Goal: Task Accomplishment & Management: Use online tool/utility

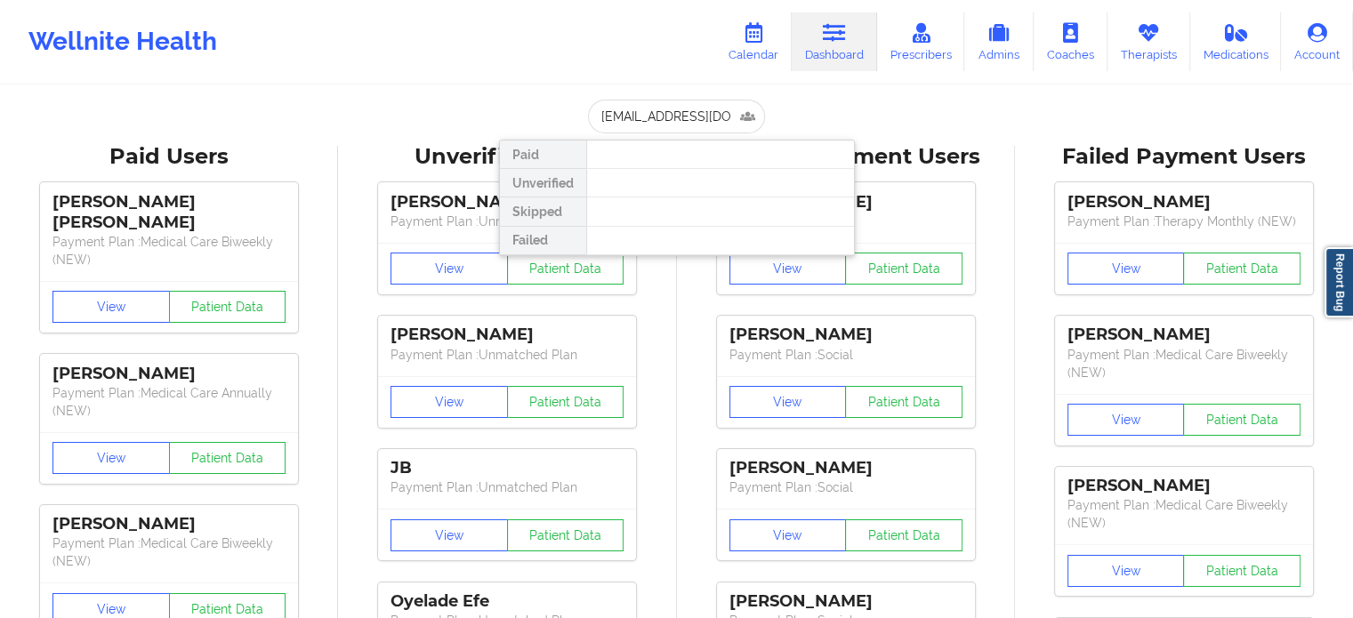
scroll to position [0, 52]
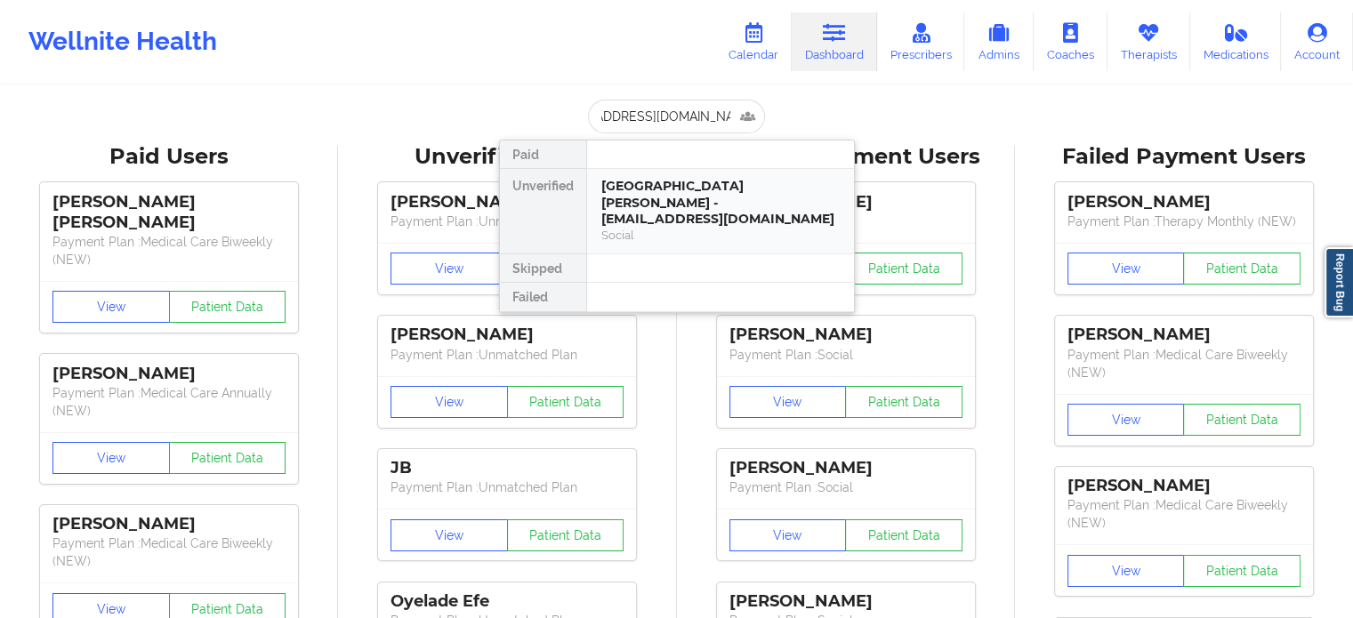
click at [701, 197] on div "[GEOGRAPHIC_DATA][PERSON_NAME] - [EMAIL_ADDRESS][DOMAIN_NAME]" at bounding box center [720, 203] width 238 height 50
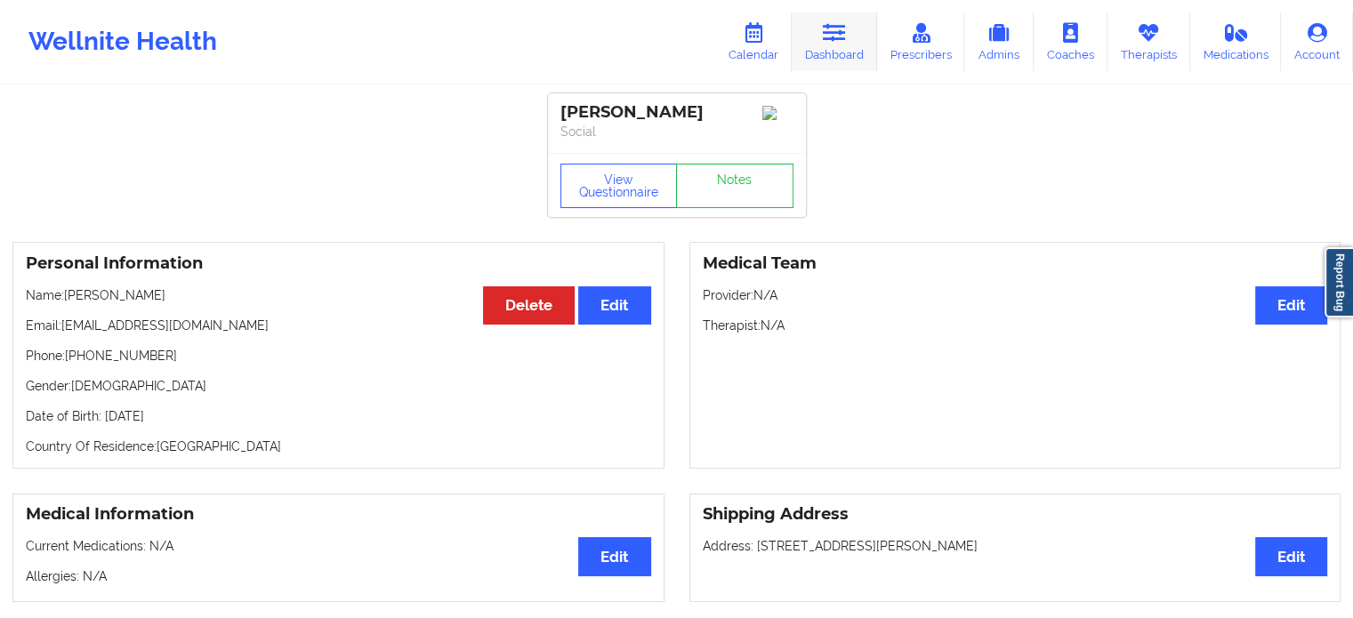
click at [857, 45] on link "Dashboard" at bounding box center [834, 41] width 85 height 59
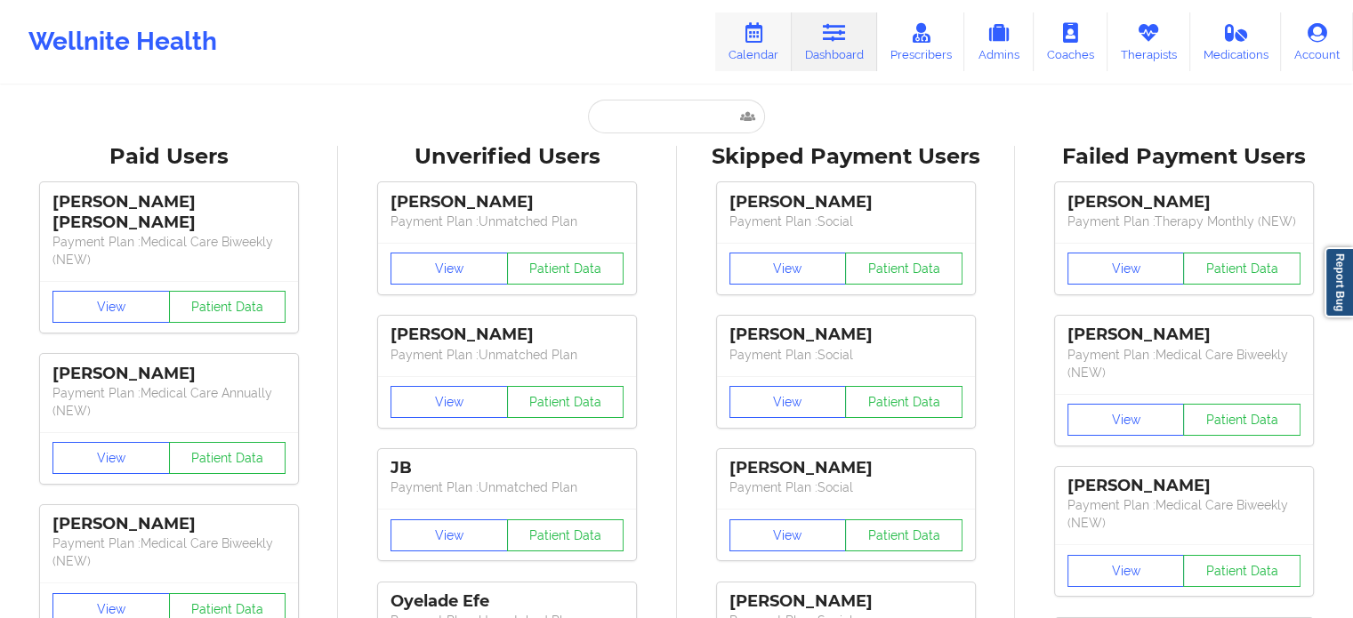
click at [761, 48] on link "Calendar" at bounding box center [753, 41] width 77 height 59
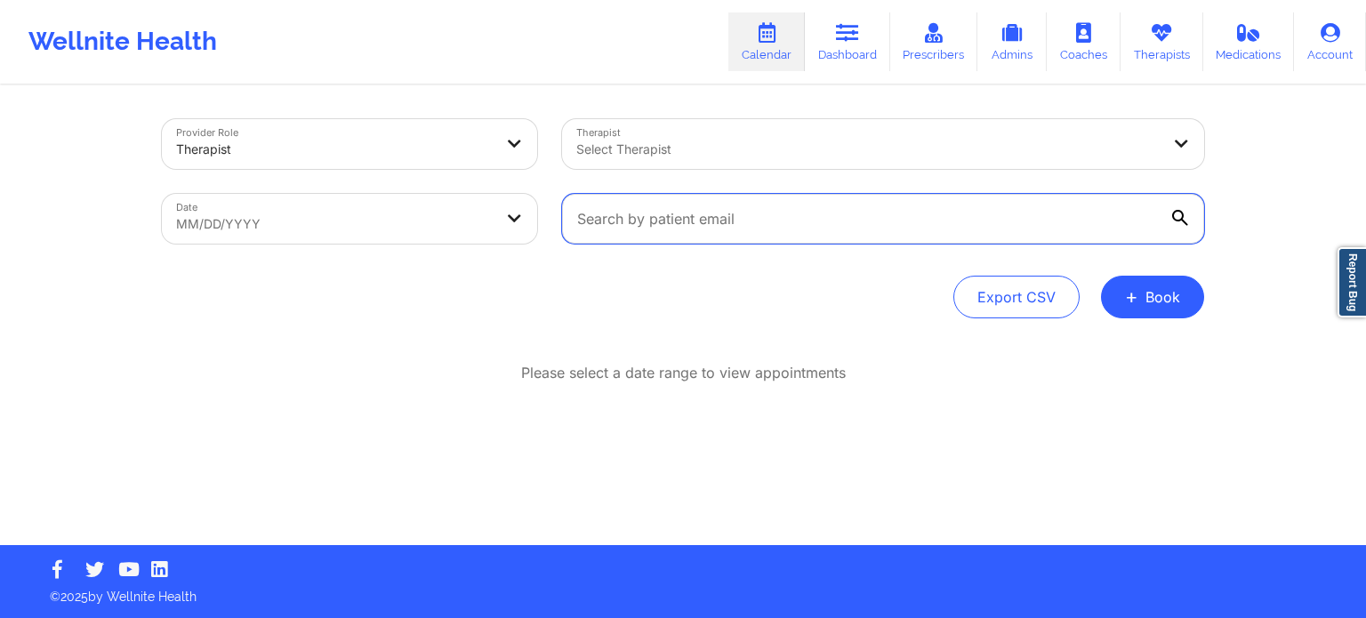
click at [676, 229] on input "text" at bounding box center [883, 219] width 642 height 50
paste input "[EMAIL_ADDRESS][DOMAIN_NAME]"
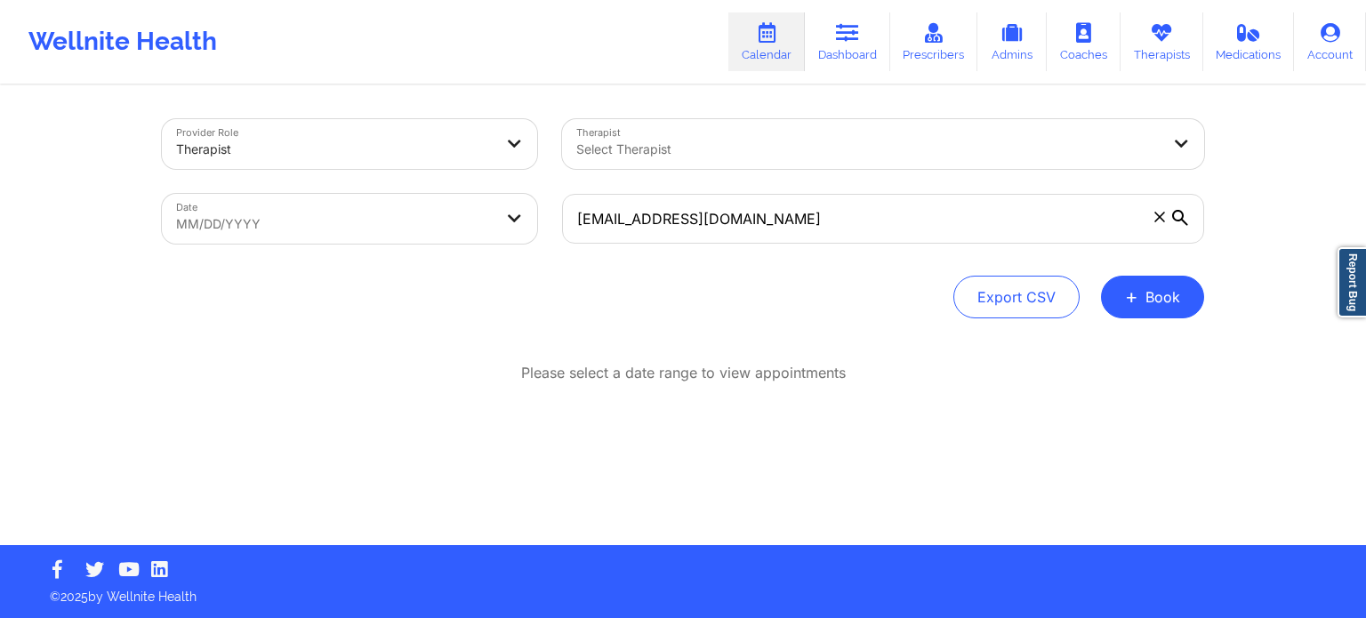
click at [1188, 211] on icon at bounding box center [1180, 218] width 16 height 16
click at [1188, 211] on input "[EMAIL_ADDRESS][DOMAIN_NAME]" at bounding box center [883, 219] width 642 height 50
click at [1180, 223] on icon at bounding box center [1180, 218] width 16 height 16
click at [1180, 223] on input "[EMAIL_ADDRESS][DOMAIN_NAME]" at bounding box center [883, 219] width 642 height 50
click at [1180, 223] on icon at bounding box center [1180, 218] width 16 height 16
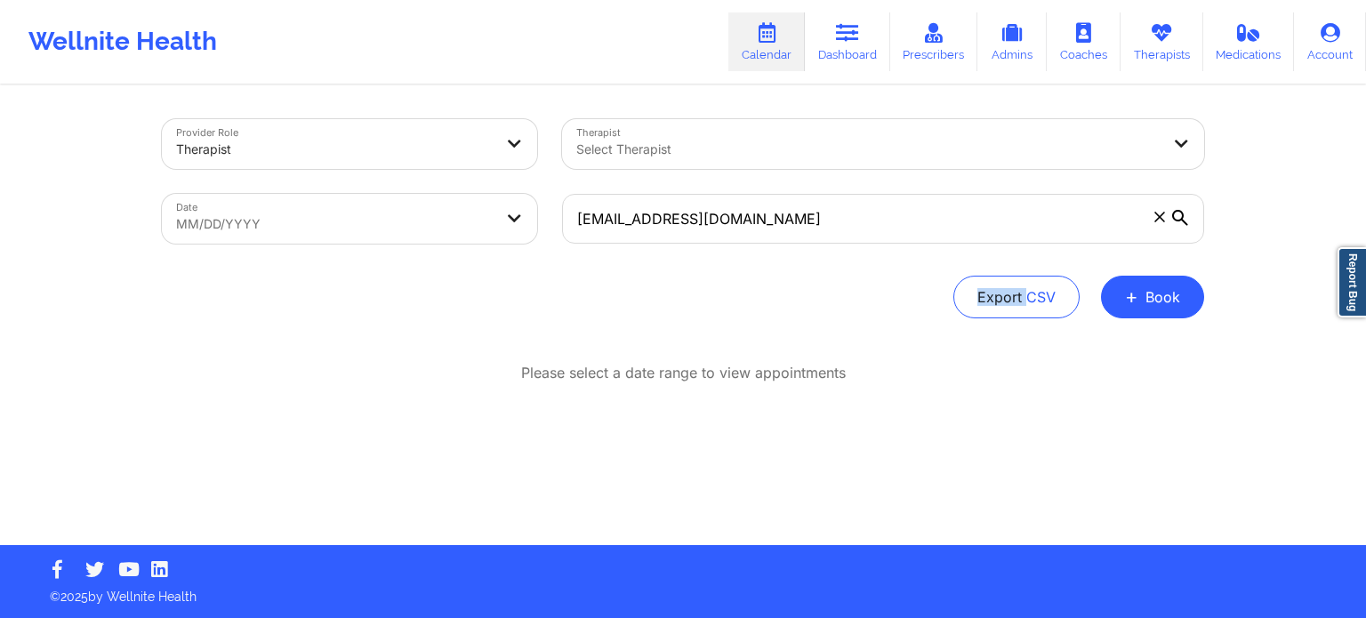
click at [1180, 223] on input "[EMAIL_ADDRESS][DOMAIN_NAME]" at bounding box center [883, 219] width 642 height 50
click at [1180, 223] on icon at bounding box center [1180, 218] width 16 height 16
click at [1180, 223] on input "[EMAIL_ADDRESS][DOMAIN_NAME]" at bounding box center [883, 219] width 642 height 50
drag, startPoint x: 856, startPoint y: 216, endPoint x: 147, endPoint y: 163, distance: 711.0
click at [221, 171] on div "Provider Role Therapist Therapist Select Therapist Date MM/DD/YYYY [EMAIL_ADDRE…" at bounding box center [683, 181] width 1068 height 149
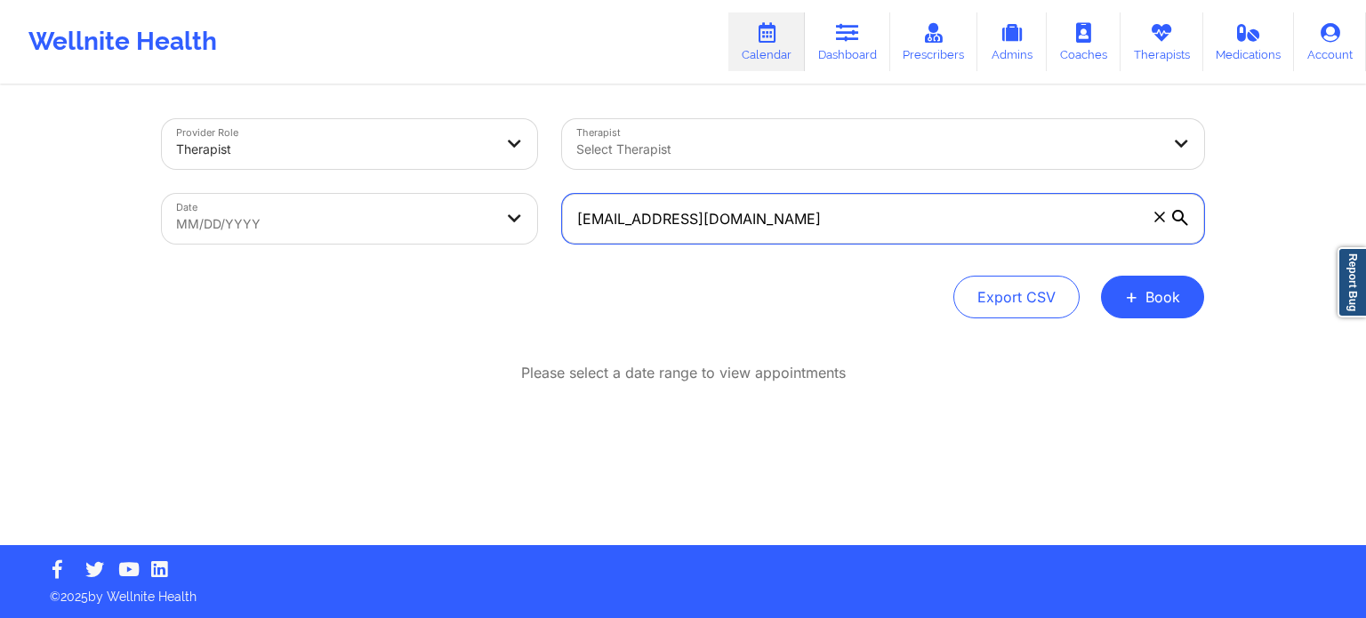
paste input "[EMAIL_ADDRESS][DOMAIN_NAME]"
click at [1190, 221] on input "[EMAIL_ADDRESS][DOMAIN_NAME]" at bounding box center [883, 219] width 642 height 50
type input "[EMAIL_ADDRESS][DOMAIN_NAME]"
click at [416, 226] on body "Wellnite Health Calendar Dashboard Prescribers Admins Coaches Therapists Medica…" at bounding box center [683, 309] width 1366 height 618
select select "2025-8"
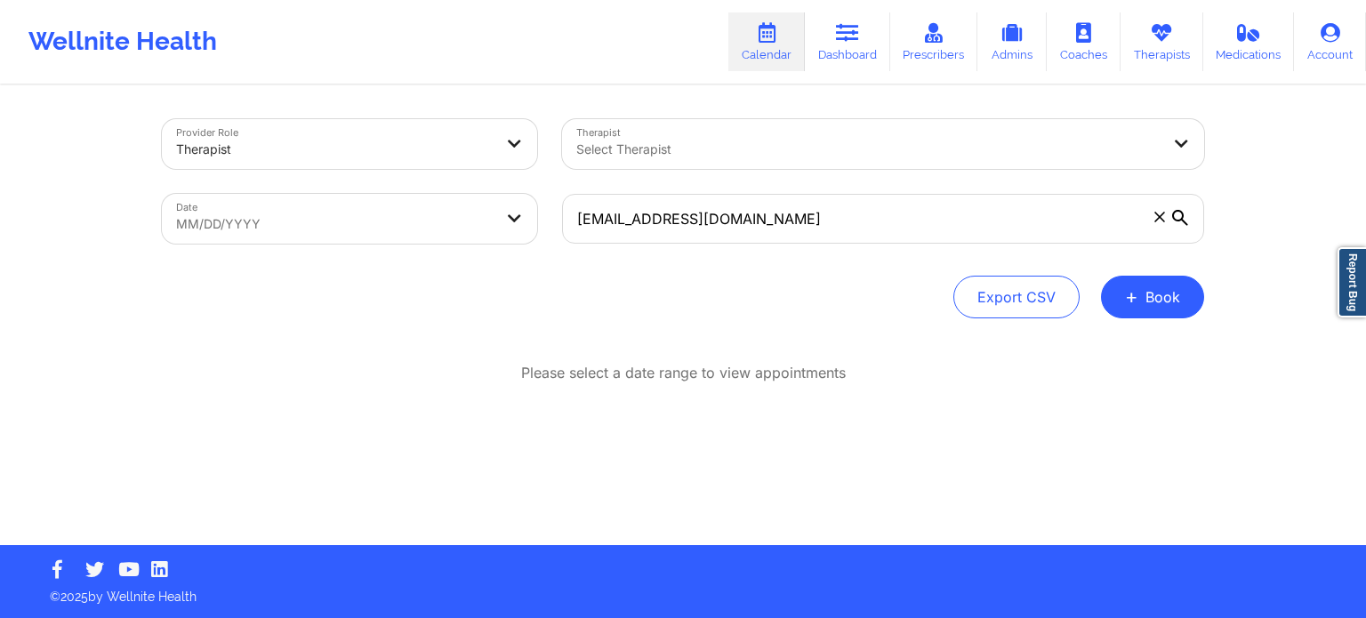
select select "2025-9"
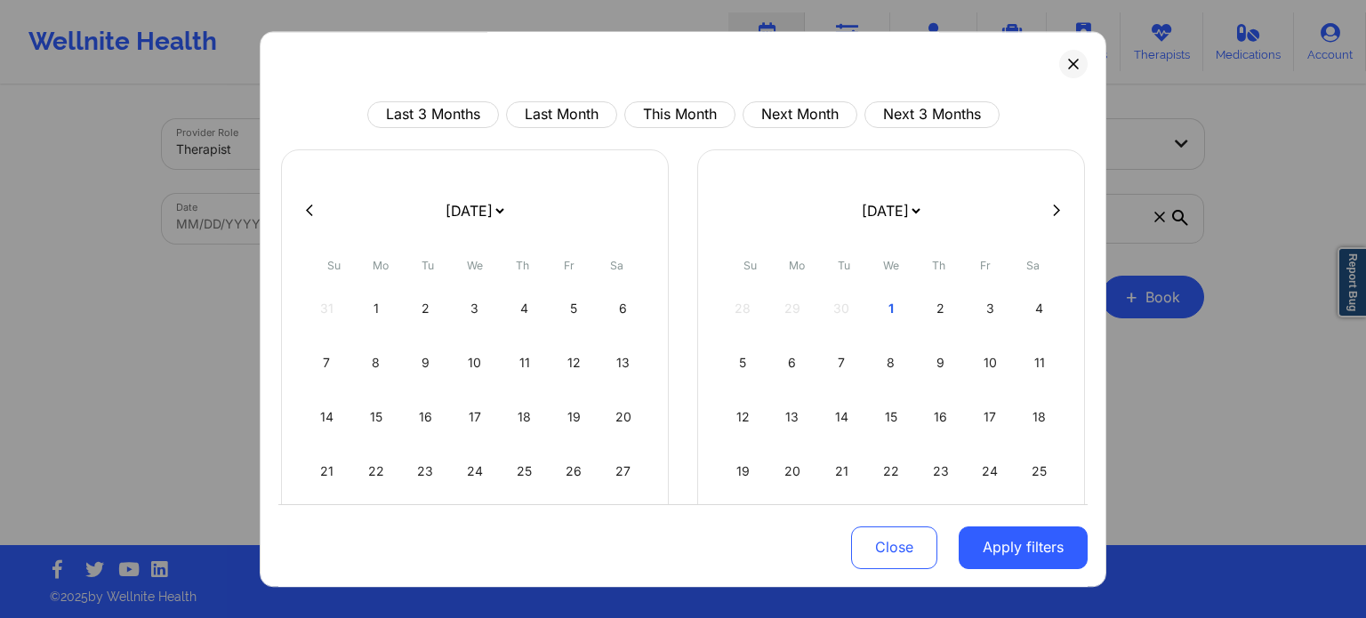
click at [843, 320] on div "28 29 30 1 2 3 4" at bounding box center [892, 309] width 342 height 50
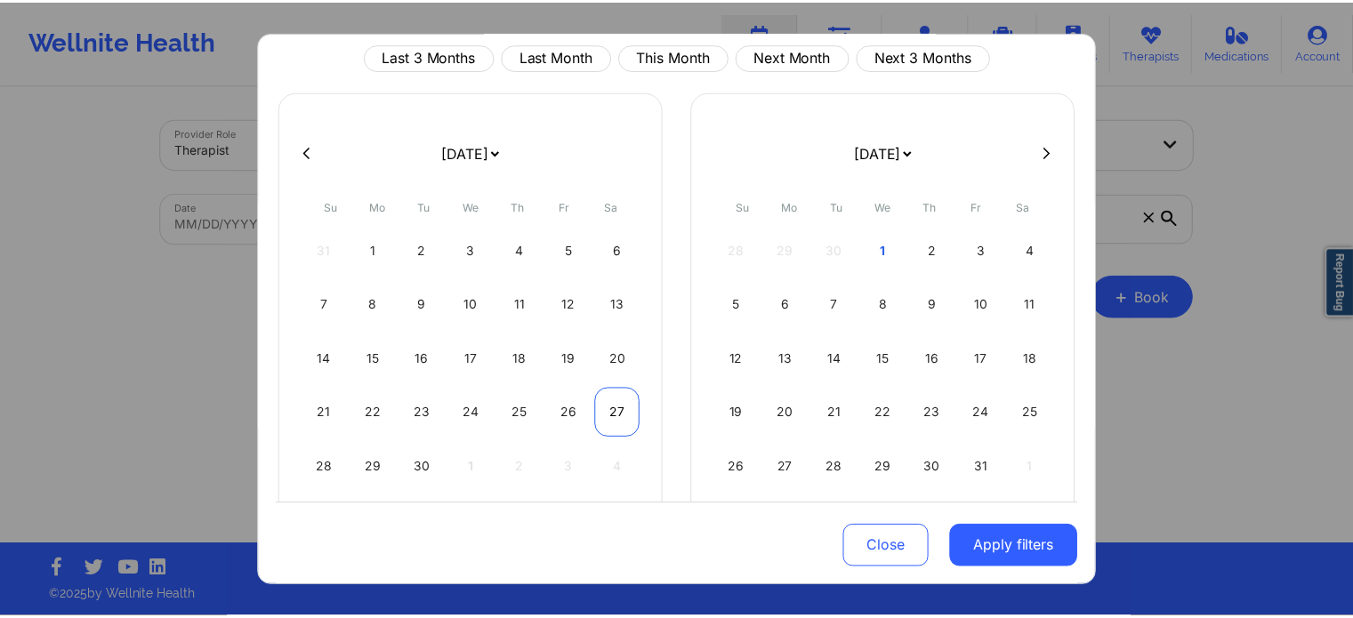
scroll to position [101, 0]
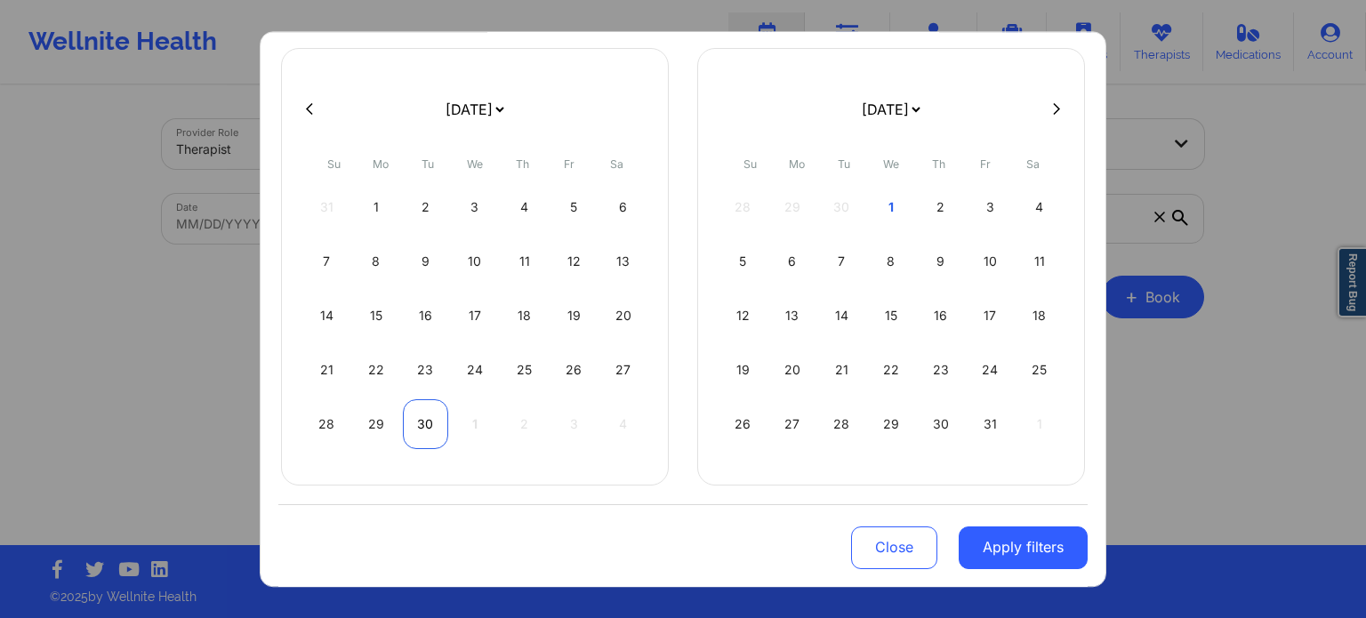
click at [416, 433] on div "30" at bounding box center [425, 424] width 45 height 50
select select "2025-8"
select select "2025-9"
select select "2025-8"
select select "2025-9"
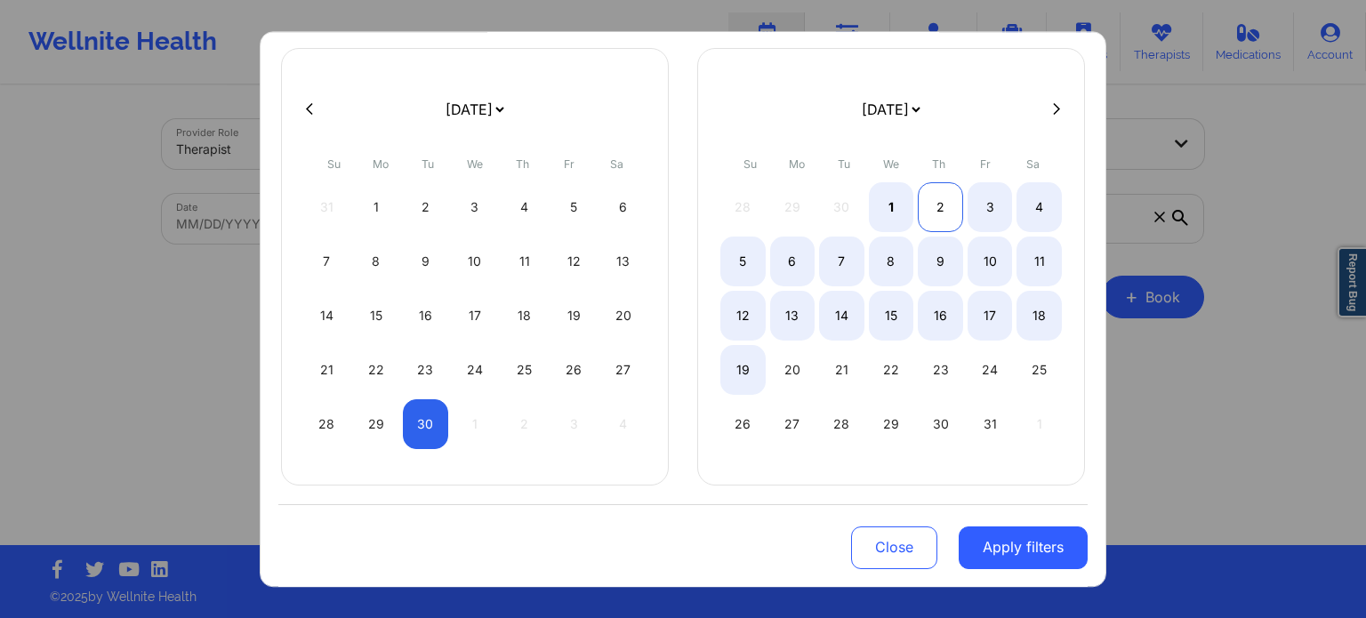
select select "2025-8"
select select "2025-9"
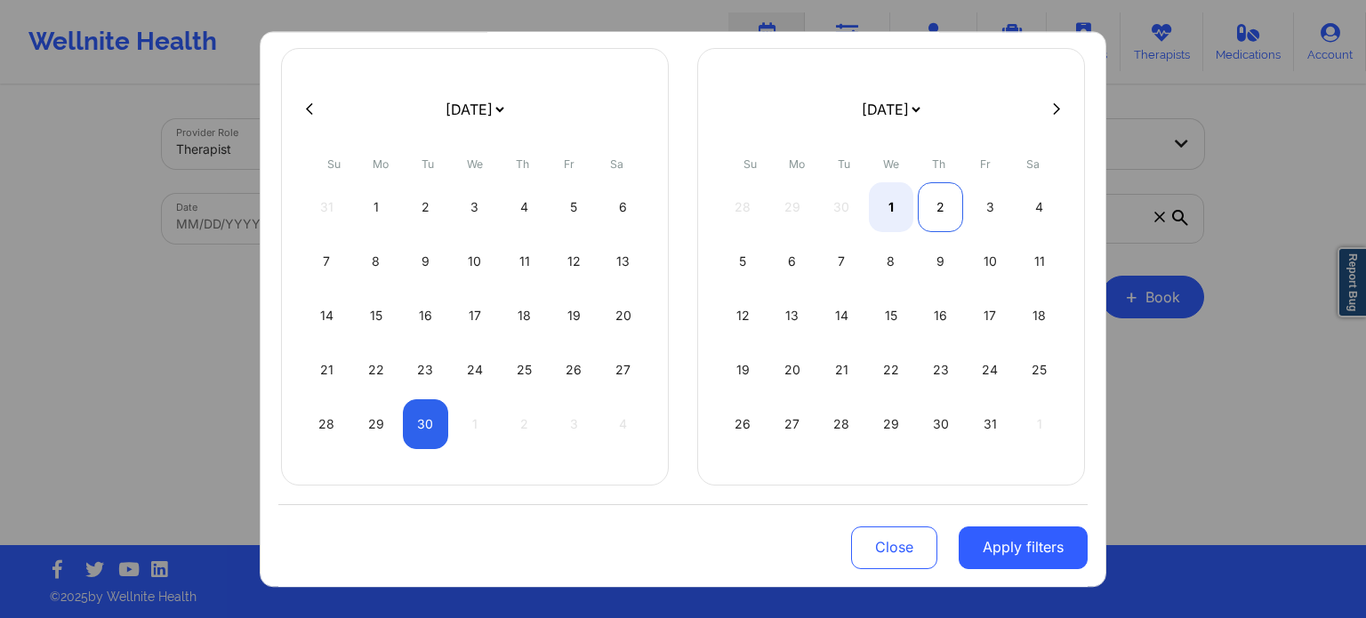
click at [947, 205] on div "2" at bounding box center [940, 207] width 45 height 50
select select "2025-8"
select select "2025-9"
click at [1007, 542] on button "Apply filters" at bounding box center [1023, 547] width 129 height 43
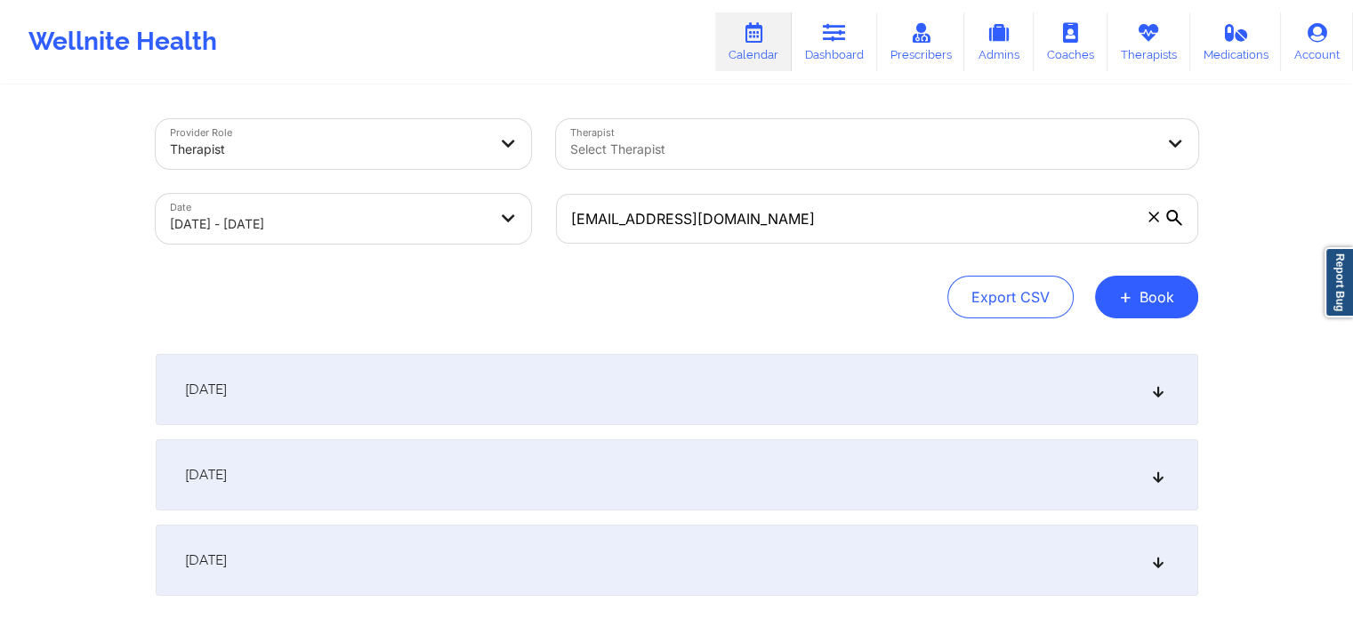
click at [420, 418] on div "[DATE]" at bounding box center [677, 389] width 1043 height 71
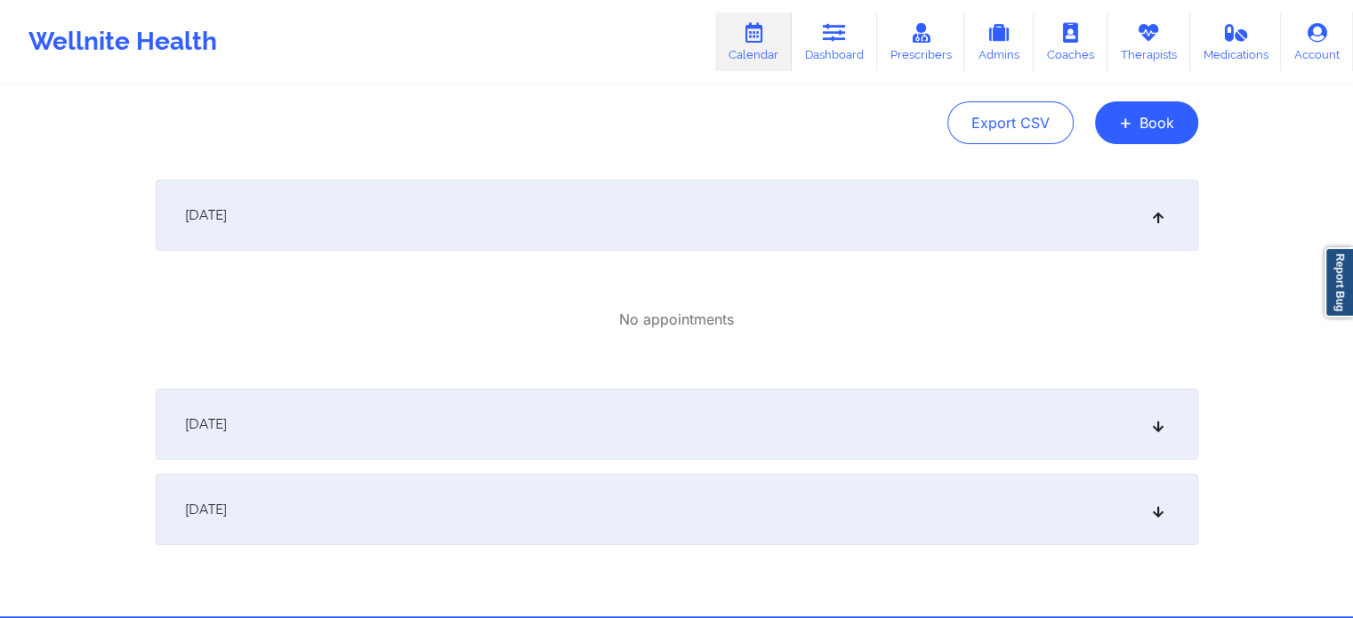
scroll to position [178, 0]
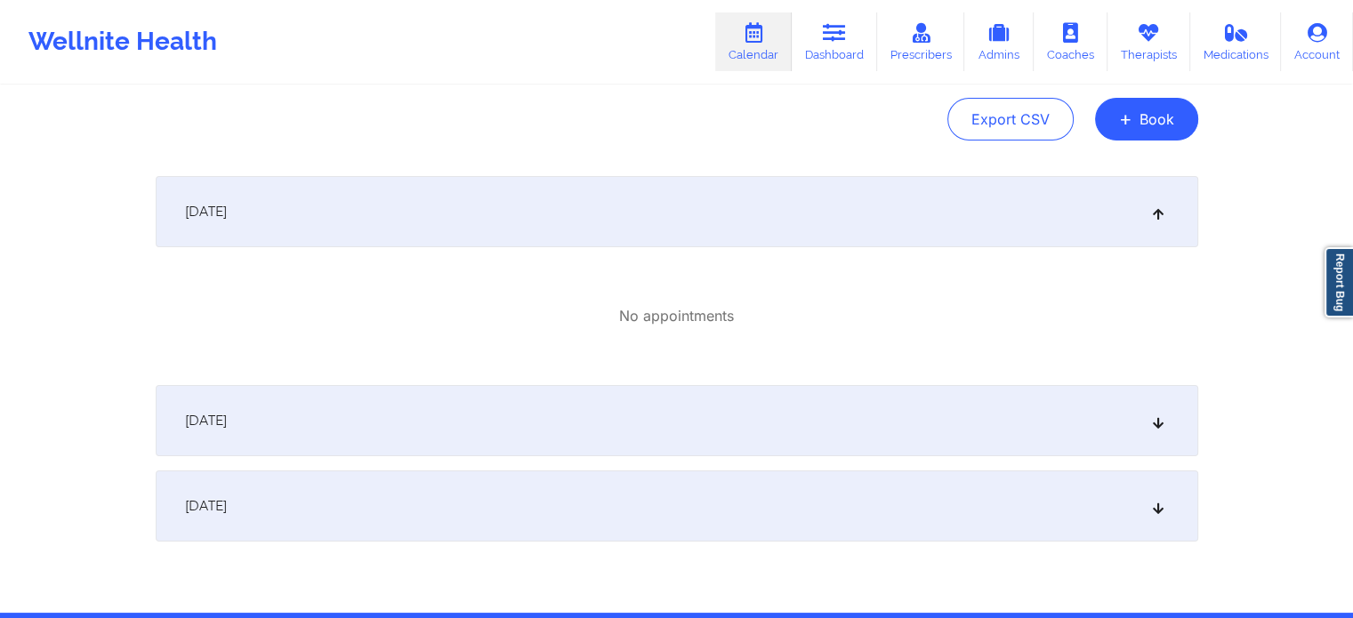
click at [377, 392] on div "[DATE]" at bounding box center [677, 420] width 1043 height 71
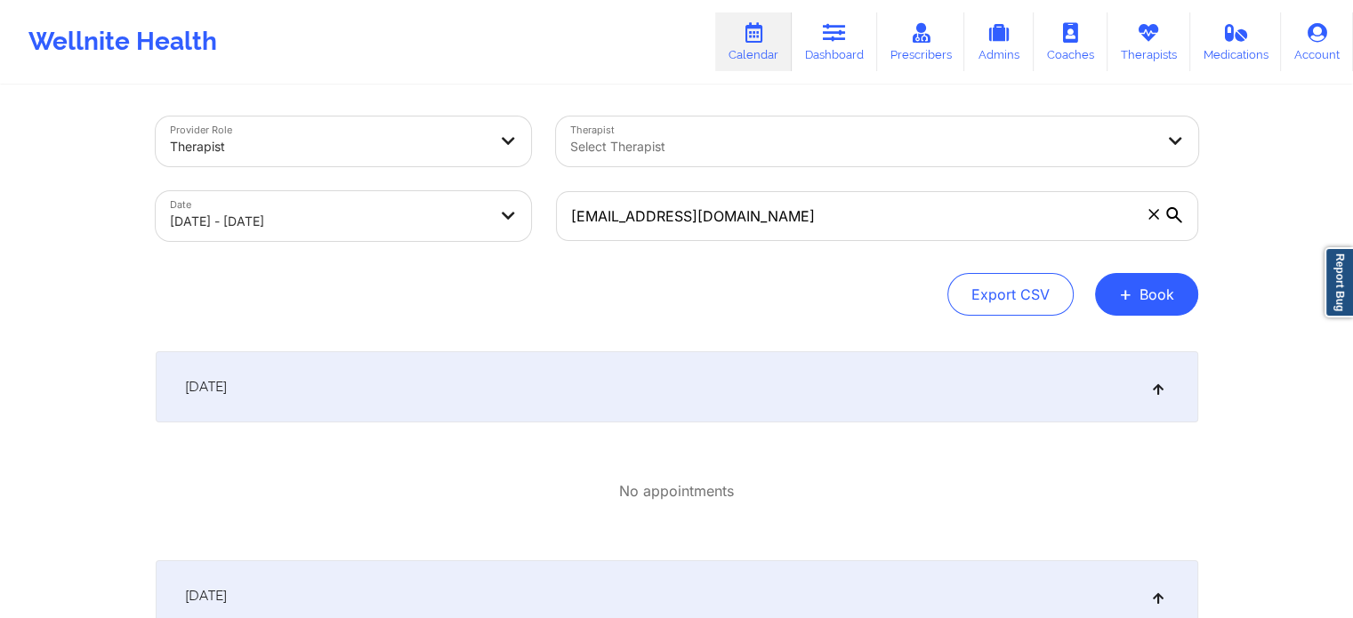
scroll to position [0, 0]
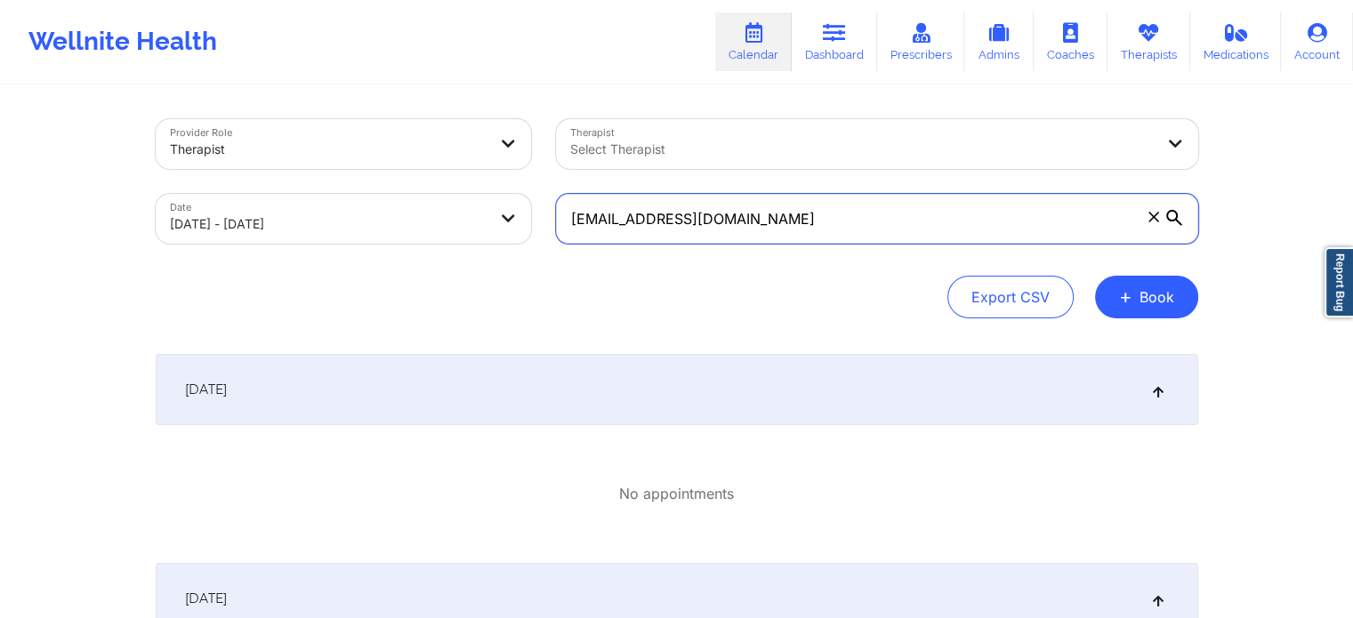
drag, startPoint x: 806, startPoint y: 217, endPoint x: 388, endPoint y: 205, distance: 418.3
click at [406, 205] on div "Provider Role Therapist Therapist Select Therapist Date [DATE] - [DATE] [EMAIL_…" at bounding box center [677, 181] width 1068 height 149
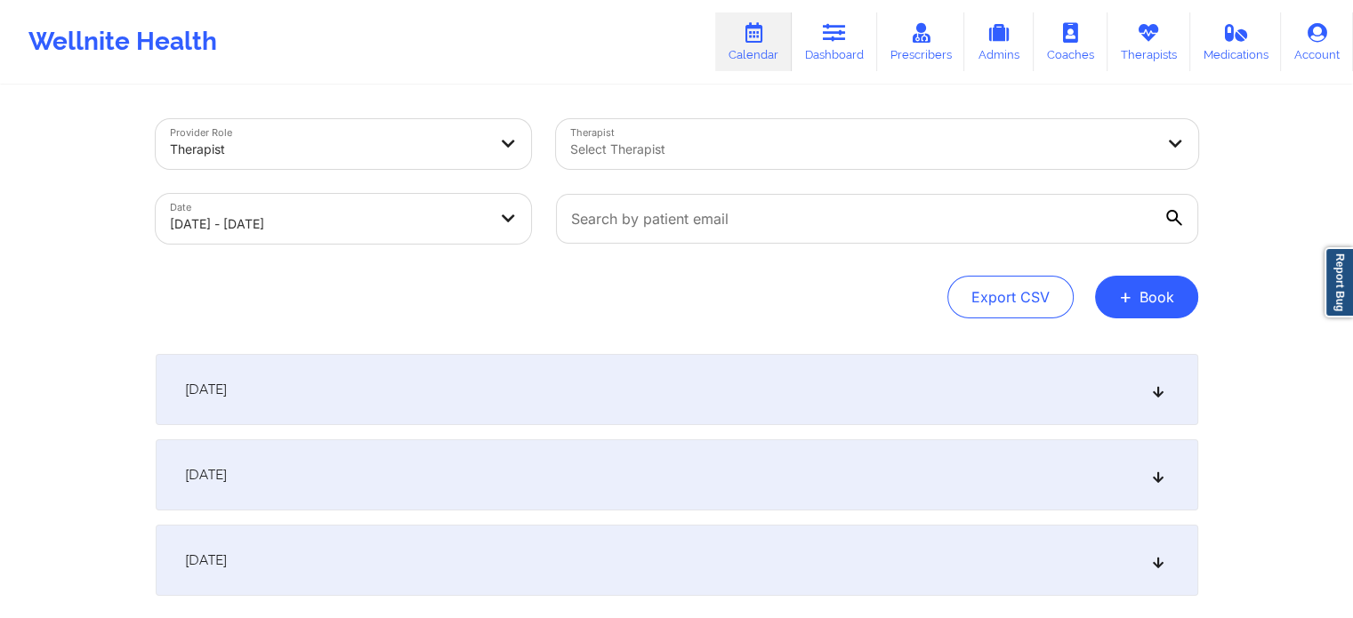
click at [615, 150] on div at bounding box center [862, 149] width 584 height 21
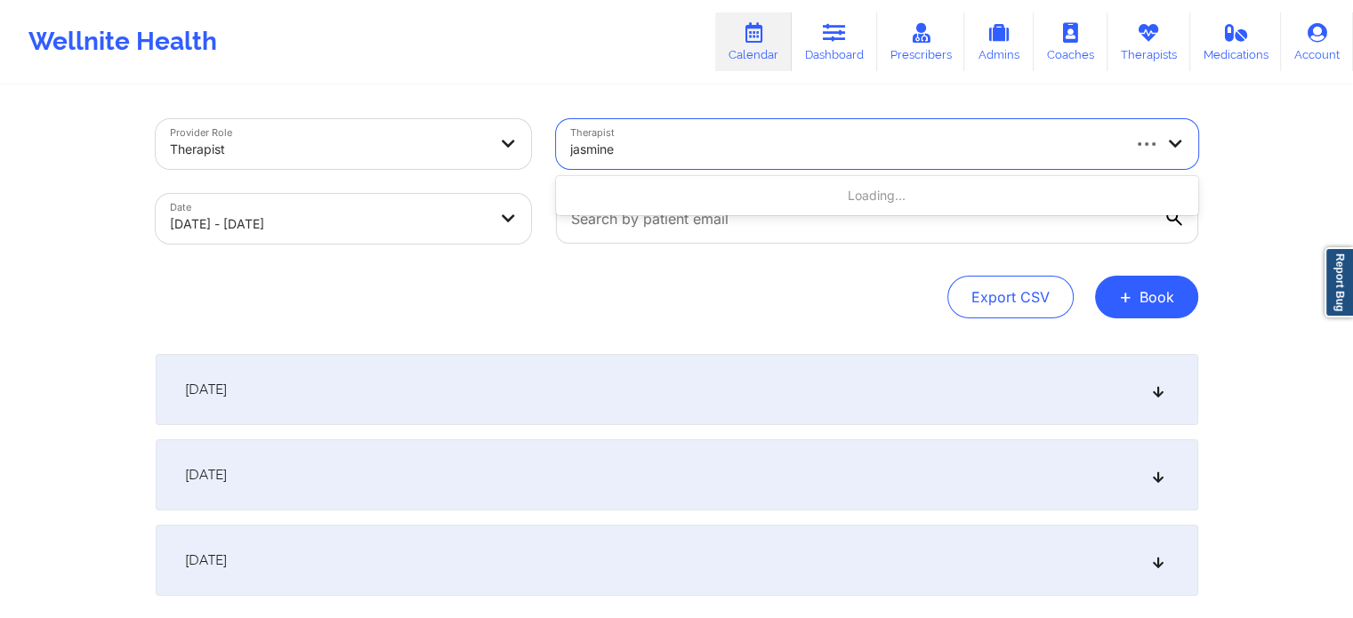
type input "jasmine f"
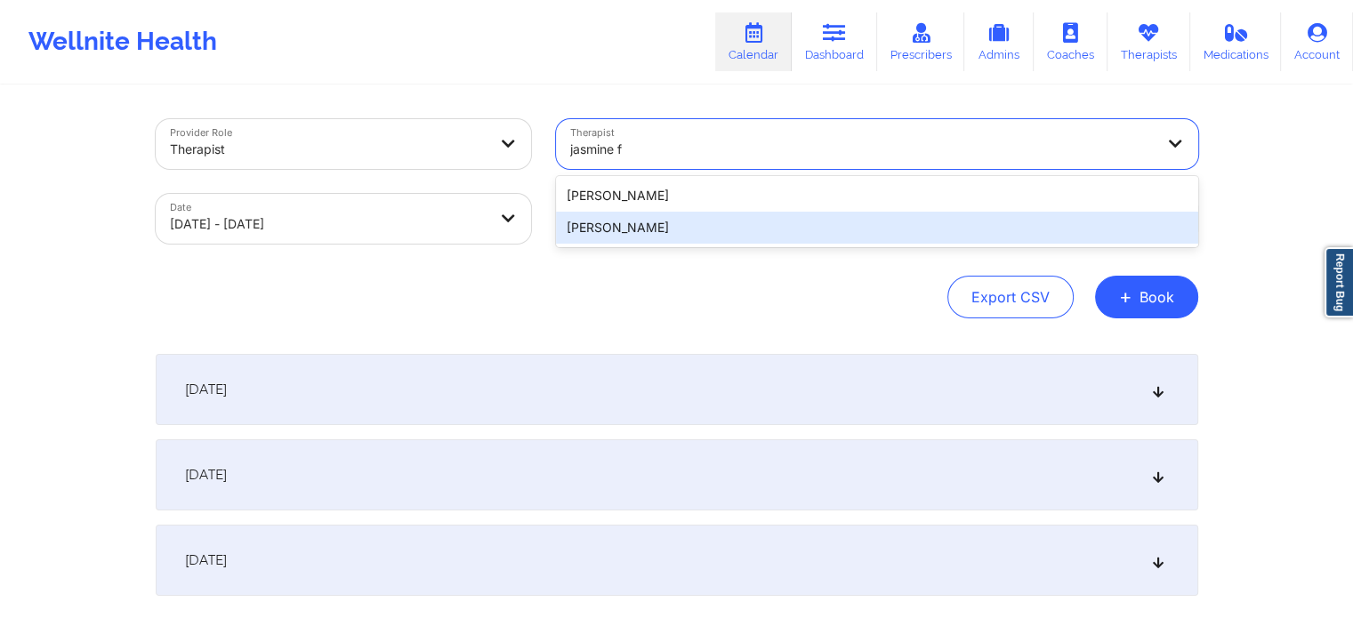
click at [668, 238] on div "[PERSON_NAME]" at bounding box center [877, 228] width 642 height 32
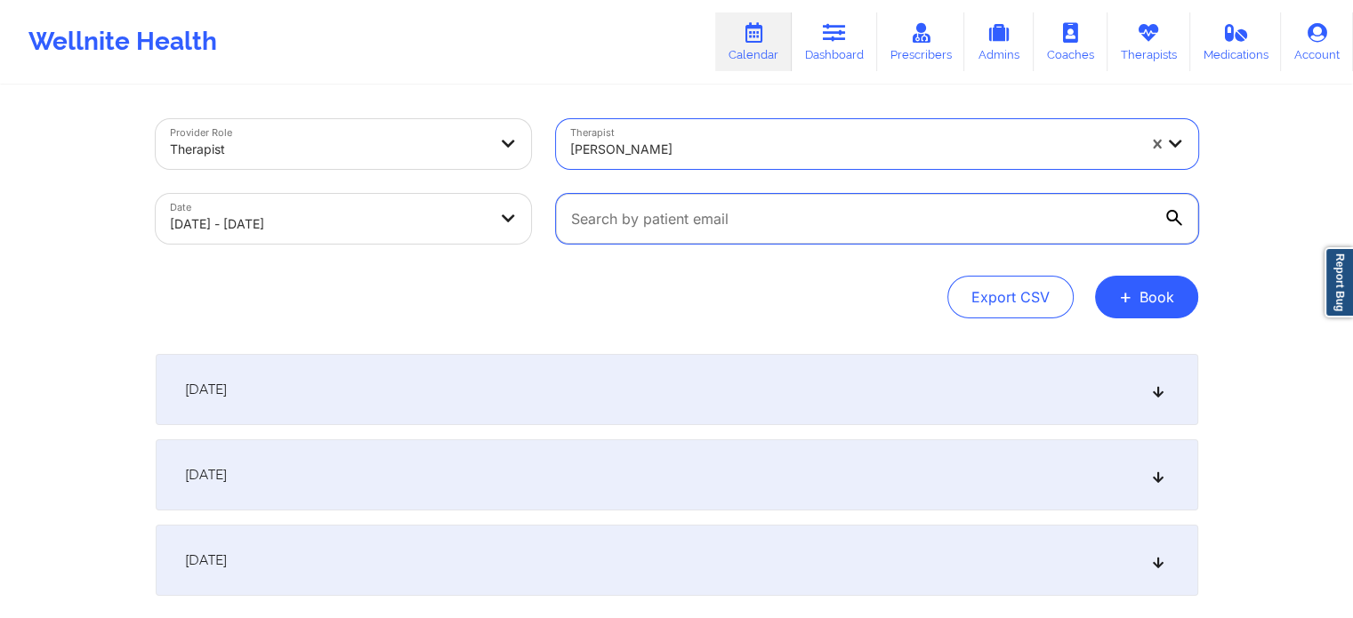
click at [935, 217] on input "text" at bounding box center [877, 219] width 642 height 50
paste input "[EMAIL_ADDRESS][DOMAIN_NAME]"
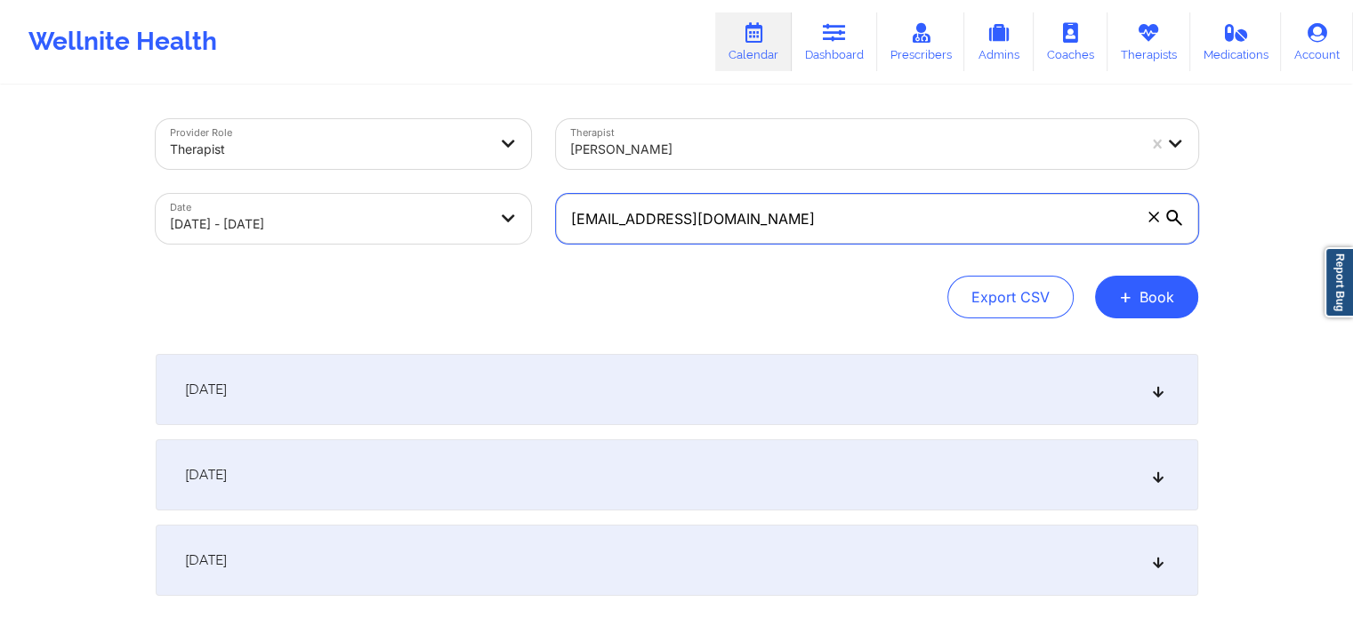
type input "[EMAIL_ADDRESS][DOMAIN_NAME]"
click at [1169, 225] on icon at bounding box center [1174, 218] width 16 height 16
click at [1169, 225] on input "[EMAIL_ADDRESS][DOMAIN_NAME]" at bounding box center [877, 219] width 642 height 50
click at [1180, 221] on icon at bounding box center [1174, 218] width 16 height 16
click at [1180, 221] on input "[EMAIL_ADDRESS][DOMAIN_NAME]" at bounding box center [877, 219] width 642 height 50
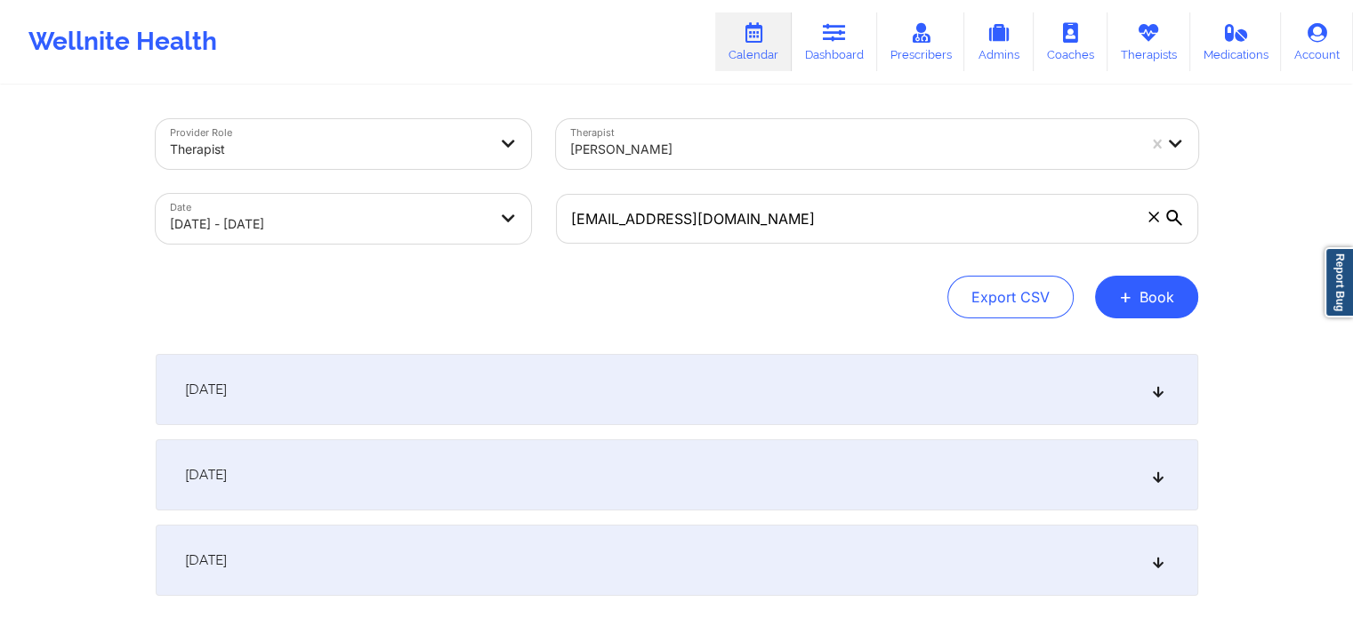
click at [778, 278] on div "Export CSV + Book" at bounding box center [677, 297] width 1043 height 43
click at [367, 473] on div "[DATE]" at bounding box center [677, 474] width 1043 height 71
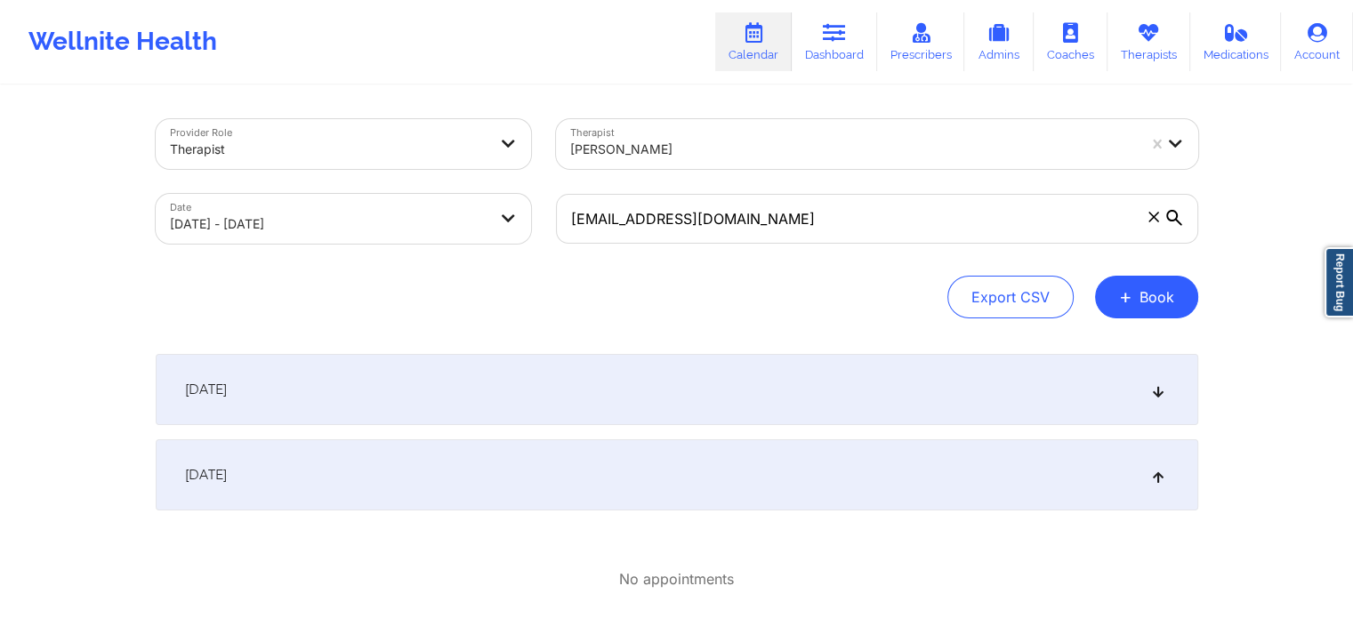
click at [1156, 215] on icon at bounding box center [1153, 217] width 11 height 11
click at [1156, 215] on input "[EMAIL_ADDRESS][DOMAIN_NAME]" at bounding box center [877, 219] width 642 height 50
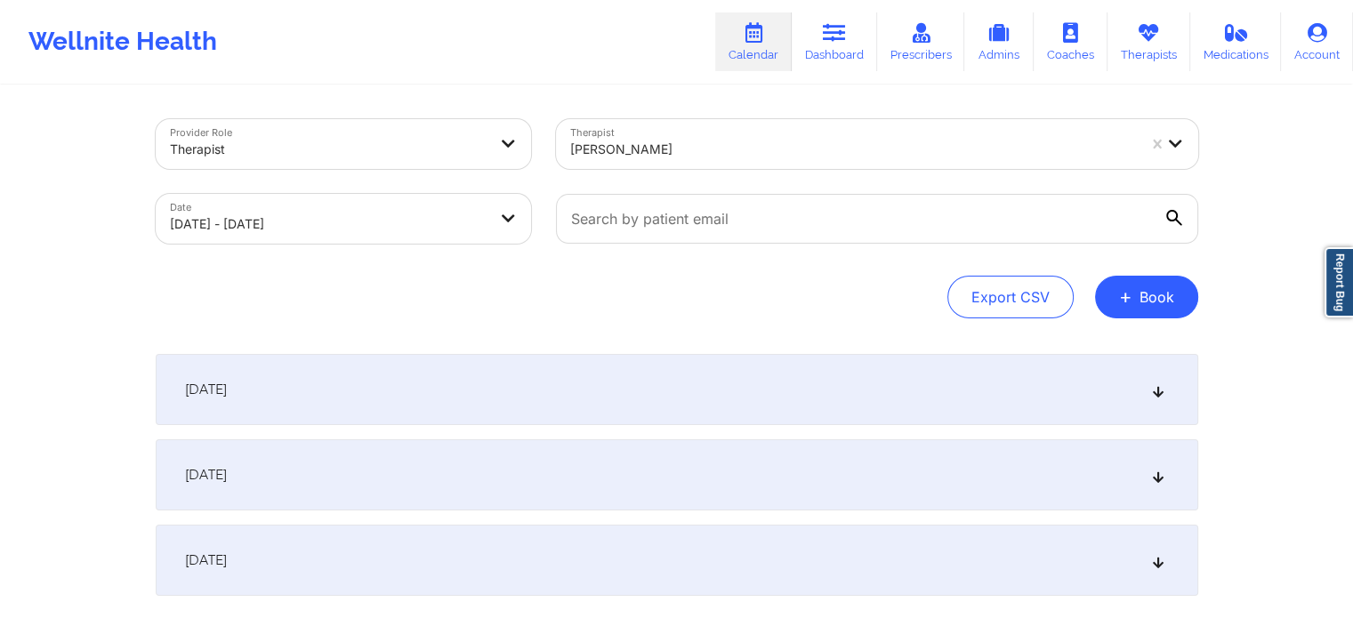
click at [350, 484] on div "[DATE]" at bounding box center [677, 474] width 1043 height 71
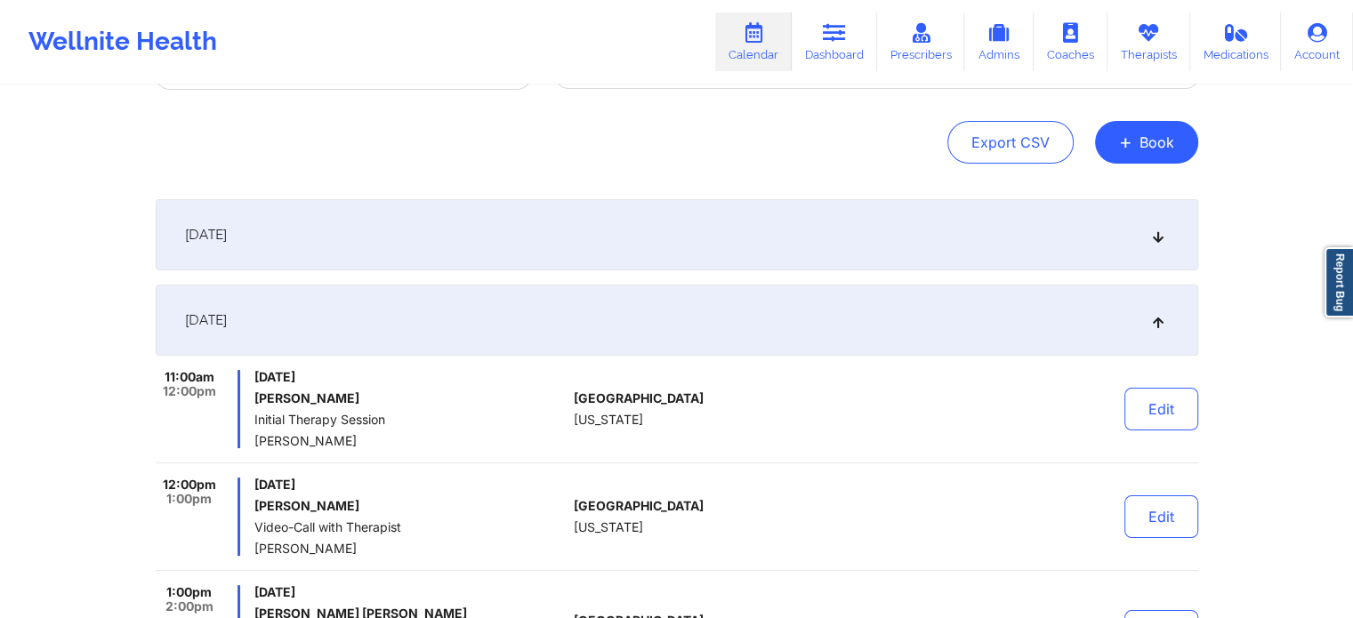
scroll to position [178, 0]
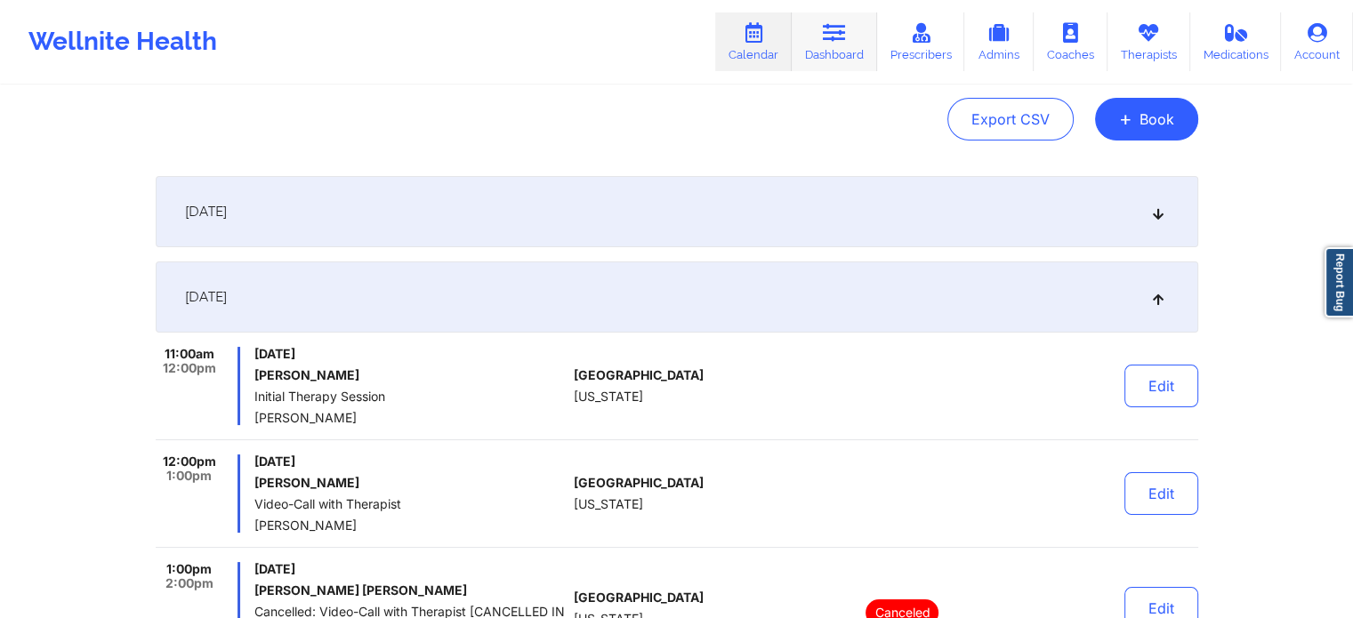
click at [820, 28] on link "Dashboard" at bounding box center [834, 41] width 85 height 59
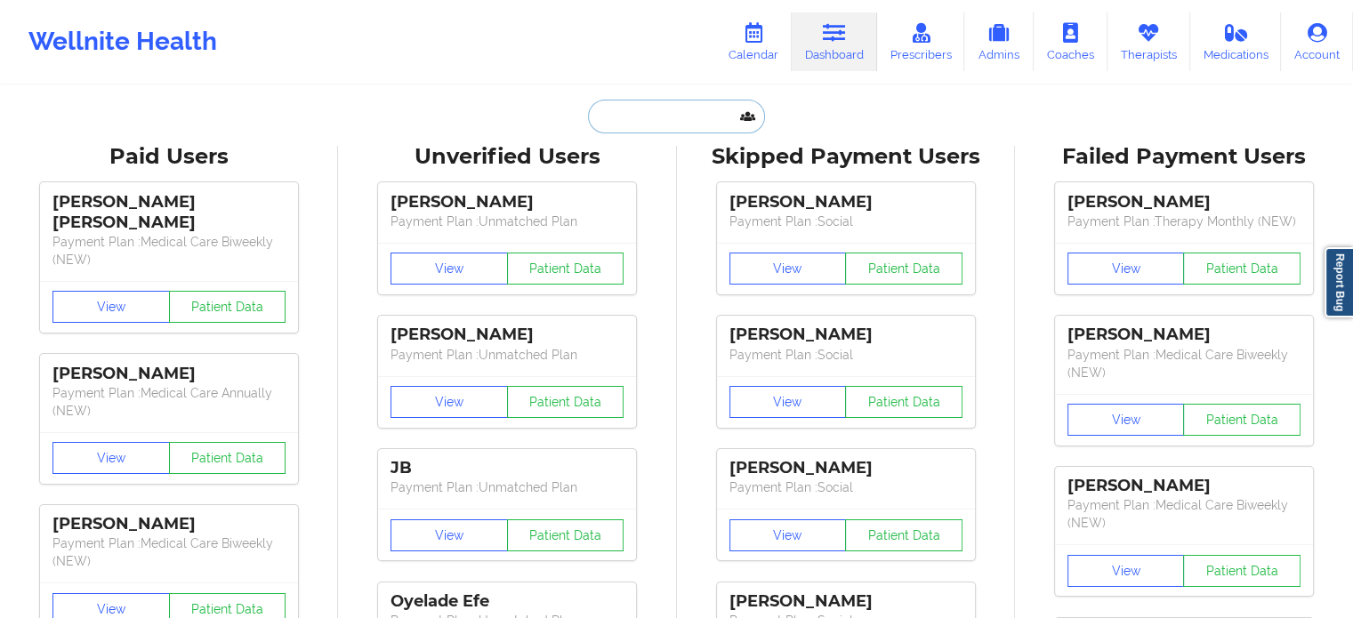
click at [648, 117] on input "text" at bounding box center [676, 117] width 176 height 34
paste input "[PHONE_NUMBER]"
type input "[PHONE_NUMBER]"
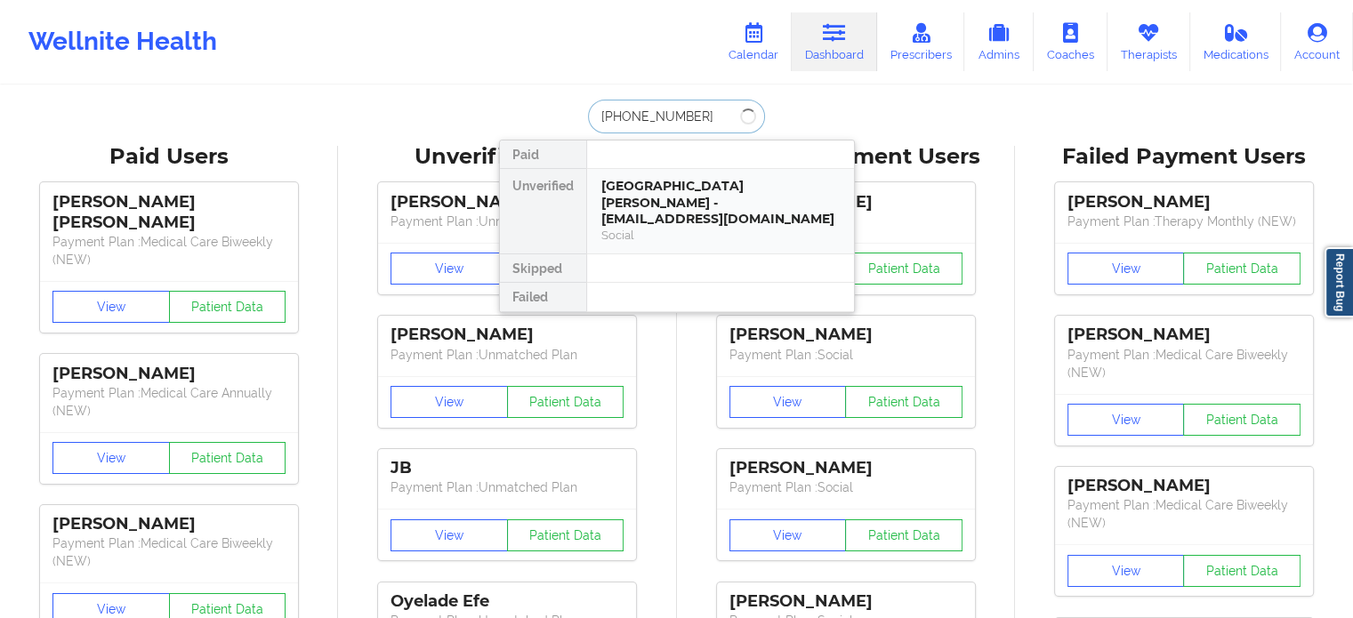
click at [673, 228] on div "Social" at bounding box center [720, 235] width 238 height 15
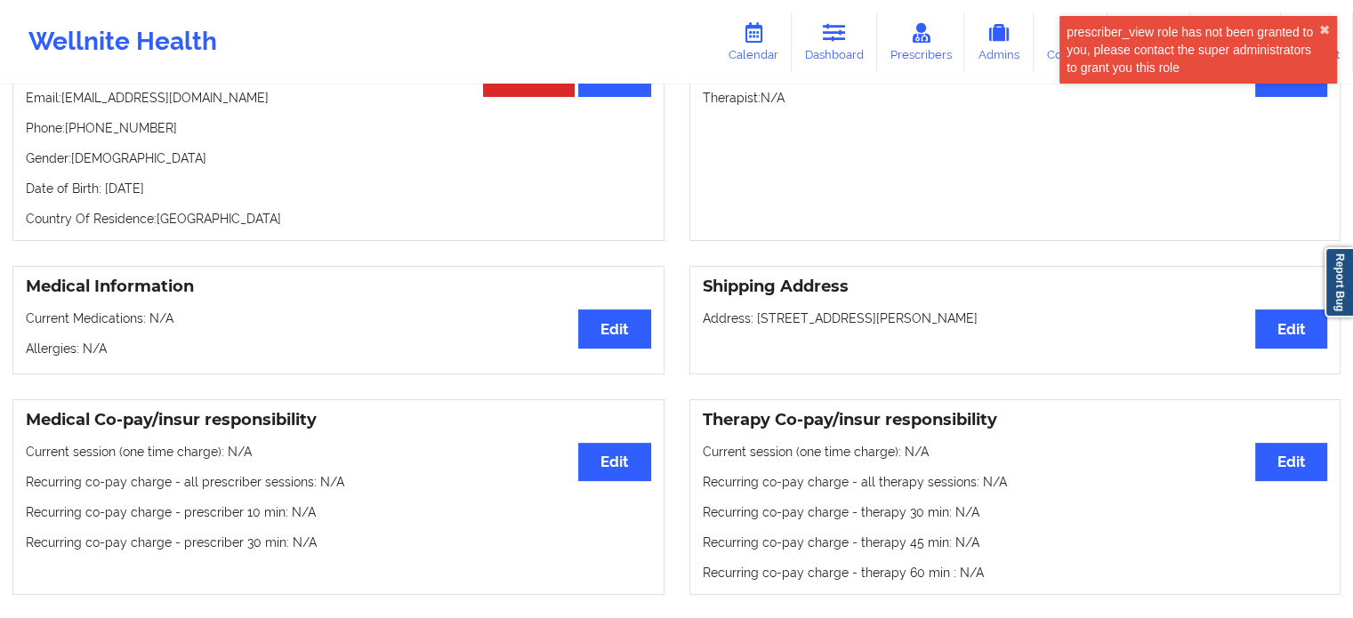
scroll to position [95, 0]
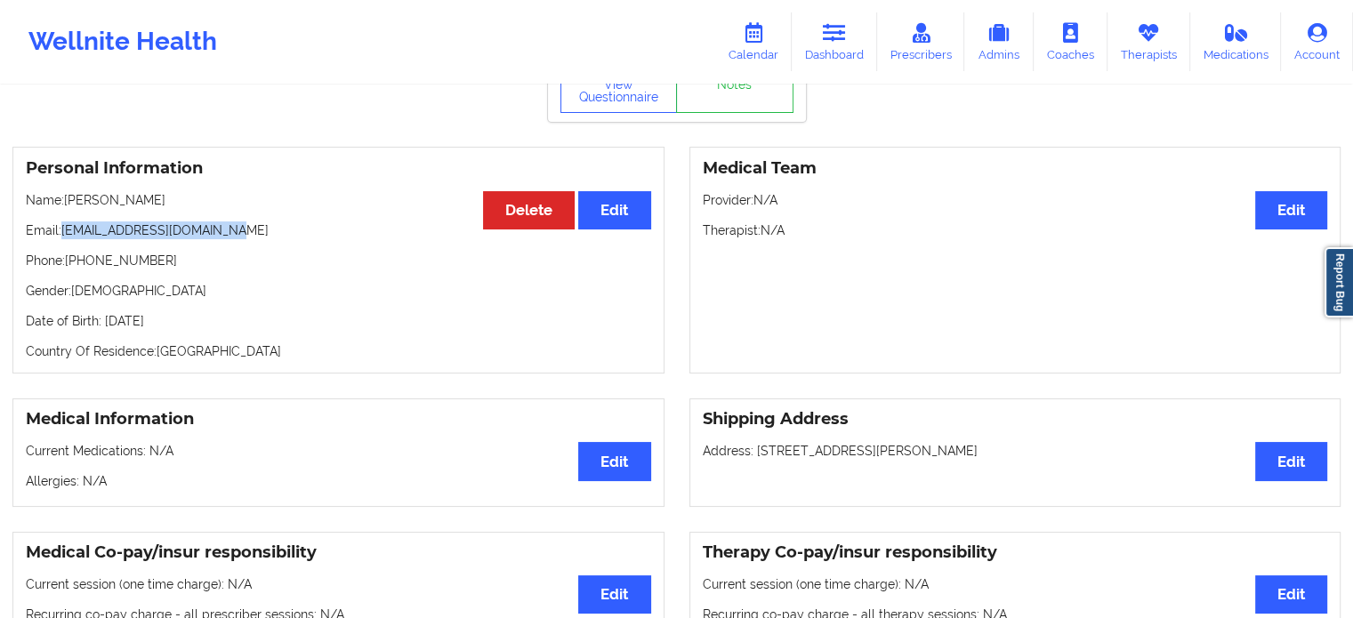
copy p "[EMAIL_ADDRESS][DOMAIN_NAME]"
drag, startPoint x: 239, startPoint y: 237, endPoint x: 64, endPoint y: 230, distance: 175.4
click at [64, 230] on p "Email: [EMAIL_ADDRESS][DOMAIN_NAME]" at bounding box center [338, 231] width 625 height 18
click at [828, 32] on icon at bounding box center [834, 33] width 23 height 20
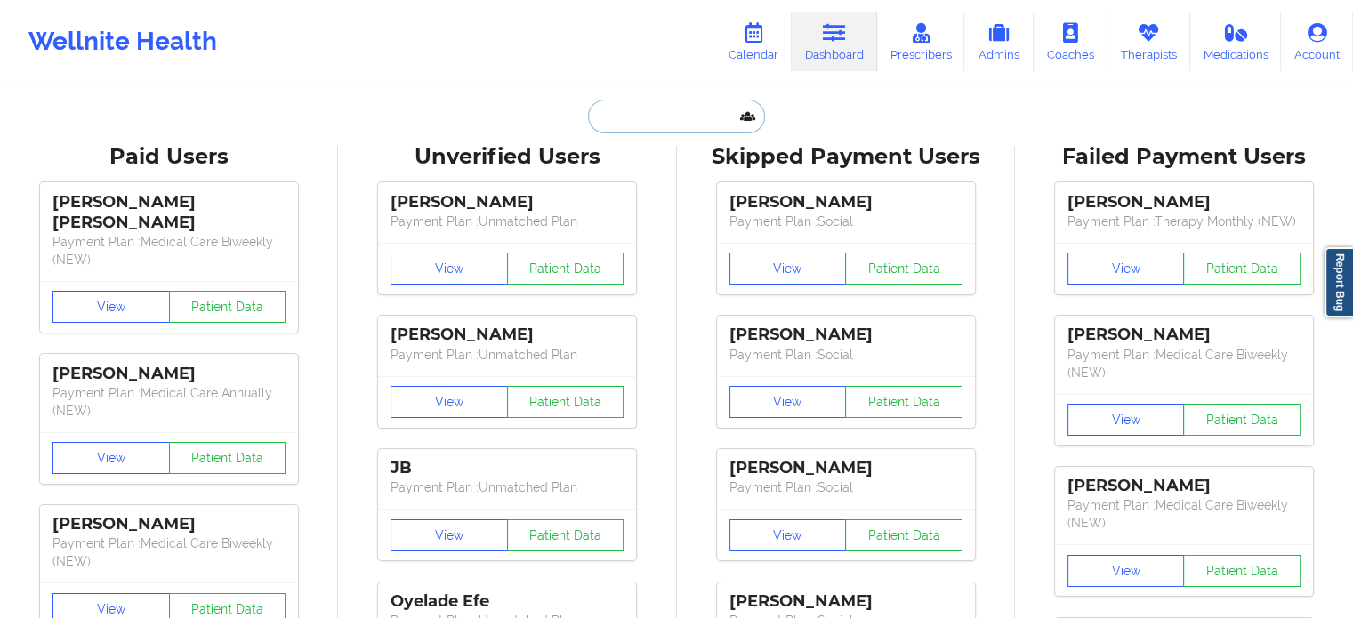
click at [647, 124] on input "text" at bounding box center [676, 117] width 176 height 34
paste input "[PHONE_NUMBER]"
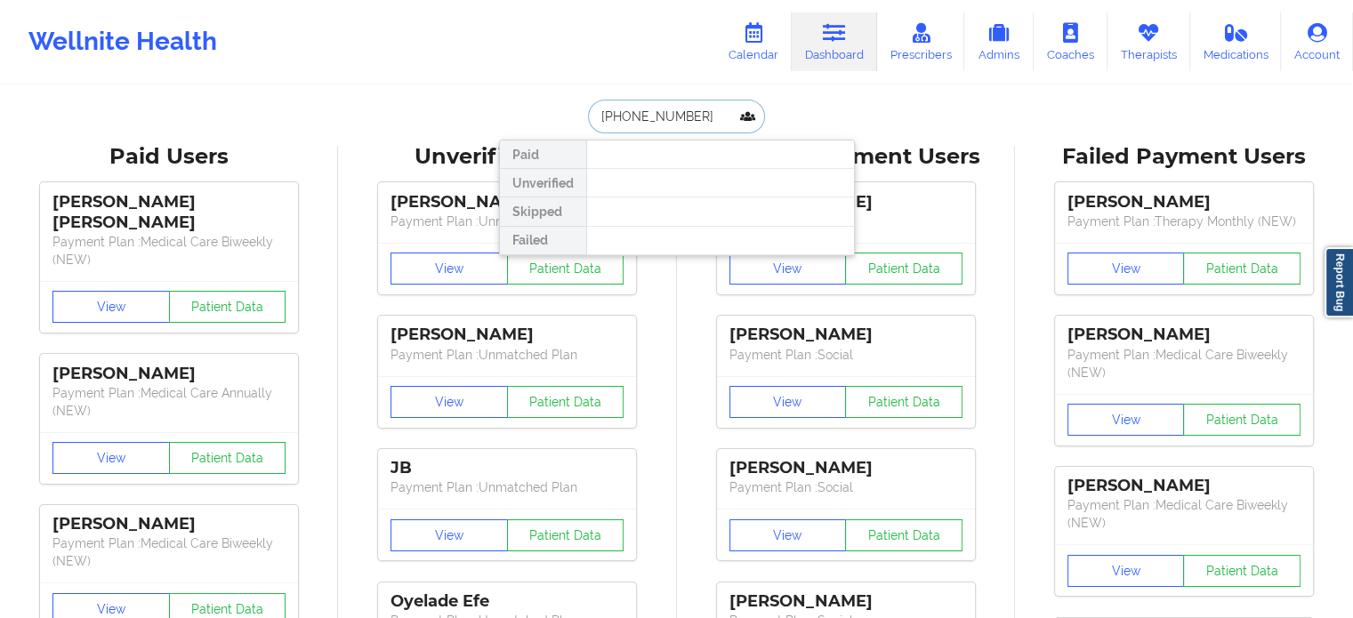
drag, startPoint x: 719, startPoint y: 124, endPoint x: 240, endPoint y: 57, distance: 483.2
drag, startPoint x: 640, startPoint y: 117, endPoint x: 572, endPoint y: 109, distance: 68.0
click at [573, 109] on div "[PERSON_NAME] Paid Unverified Skipped Failed" at bounding box center [677, 117] width 356 height 34
click at [714, 115] on input "[PERSON_NAME]" at bounding box center [676, 117] width 176 height 34
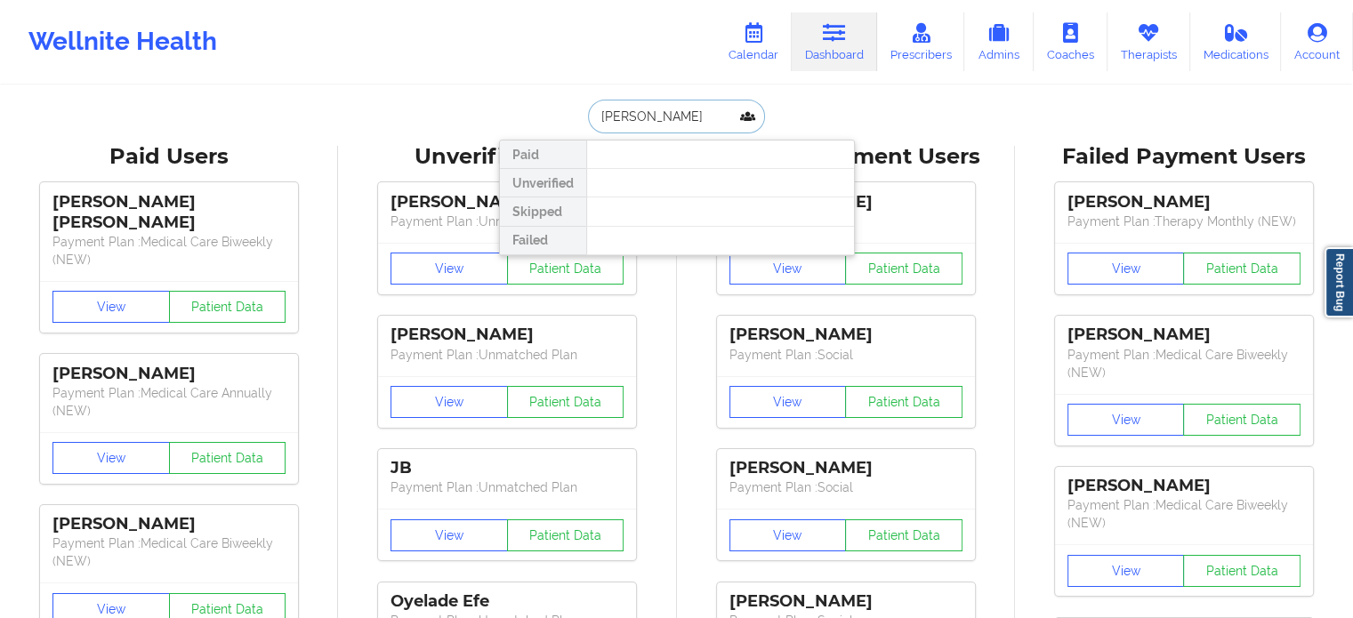
click at [607, 117] on input "[PERSON_NAME]" at bounding box center [676, 117] width 176 height 34
click at [623, 116] on input "[PERSON_NAME]" at bounding box center [676, 117] width 176 height 34
click at [701, 120] on input "[PERSON_NAME]" at bounding box center [676, 117] width 176 height 34
type input "[PERSON_NAME] mad"
drag, startPoint x: 701, startPoint y: 120, endPoint x: 591, endPoint y: 121, distance: 110.3
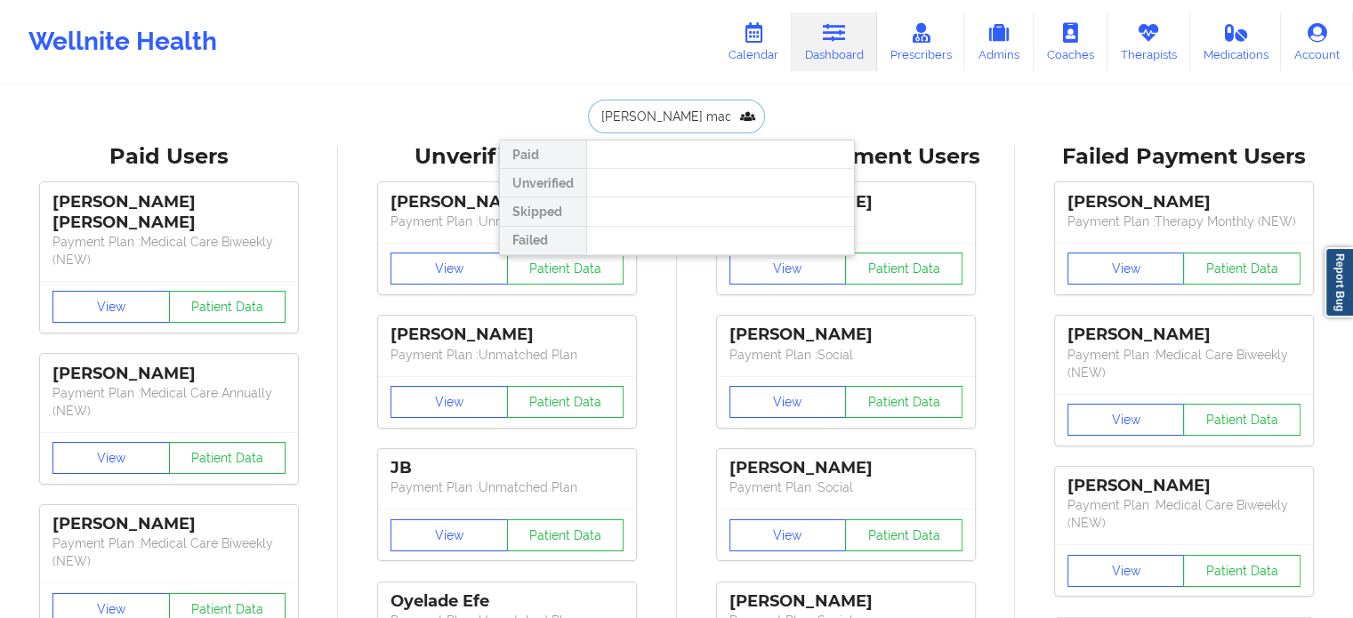
click at [594, 121] on input "[PERSON_NAME] mad" at bounding box center [676, 117] width 176 height 34
